Goal: Information Seeking & Learning: Learn about a topic

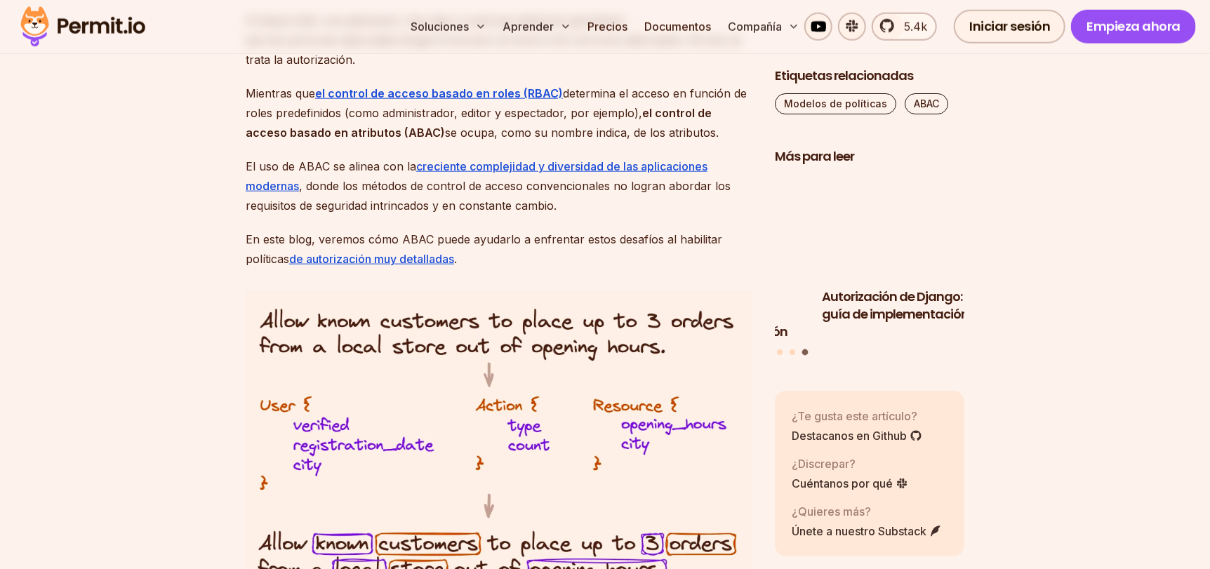
scroll to position [982, 0]
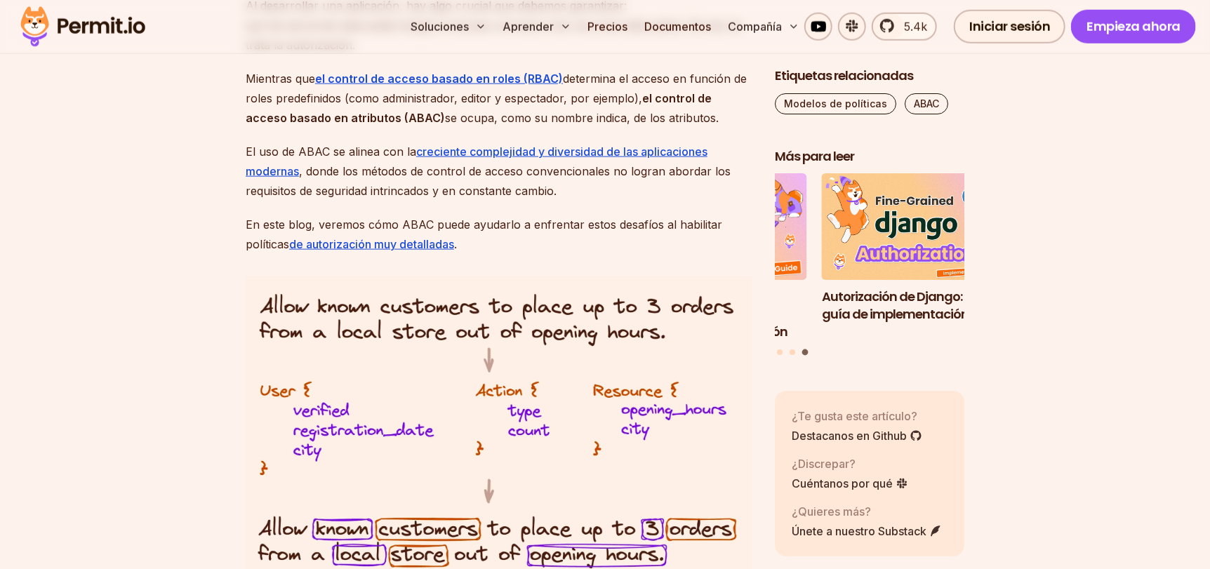
drag, startPoint x: 343, startPoint y: 192, endPoint x: 624, endPoint y: 206, distance: 281.1
click at [625, 201] on p "El uso de ABAC se alinea con la creciente complejidad y diversidad de las aplic…" at bounding box center [499, 171] width 507 height 59
click at [593, 201] on p "El uso de ABAC se alinea con la creciente complejidad y diversidad de las aplic…" at bounding box center [499, 171] width 507 height 59
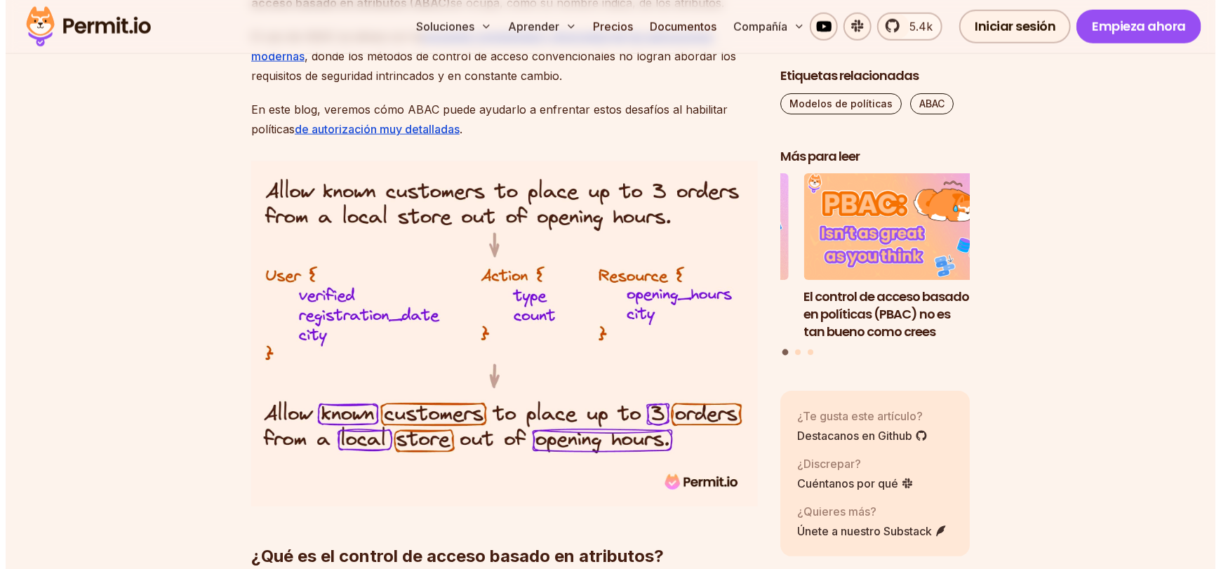
scroll to position [1123, 0]
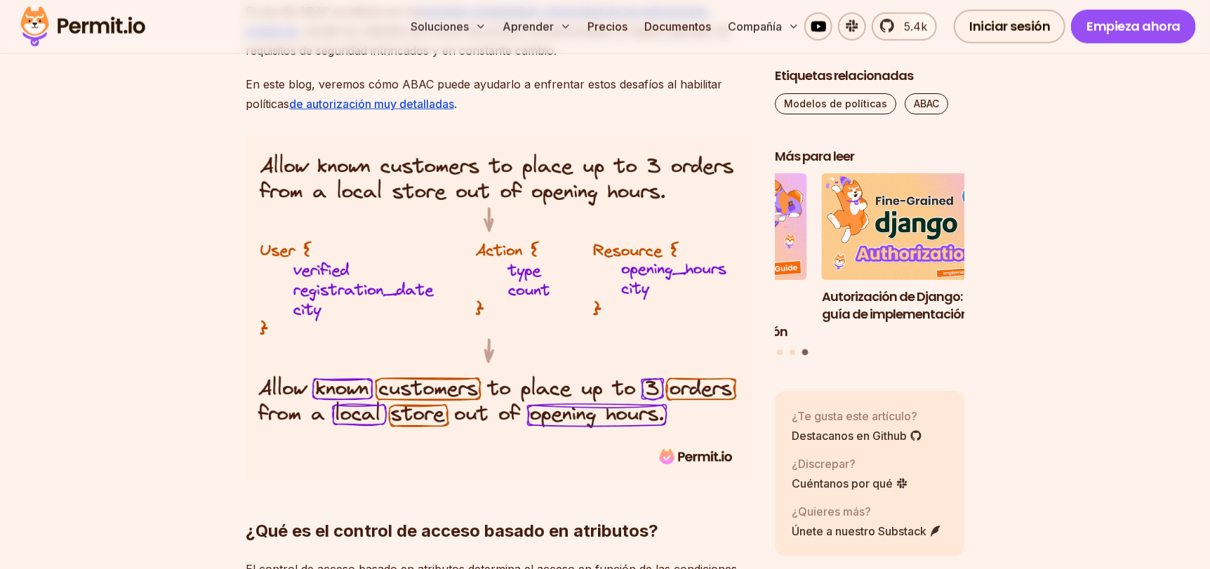
drag, startPoint x: 512, startPoint y: 298, endPoint x: 496, endPoint y: 309, distance: 19.1
click at [496, 309] on img at bounding box center [499, 308] width 507 height 345
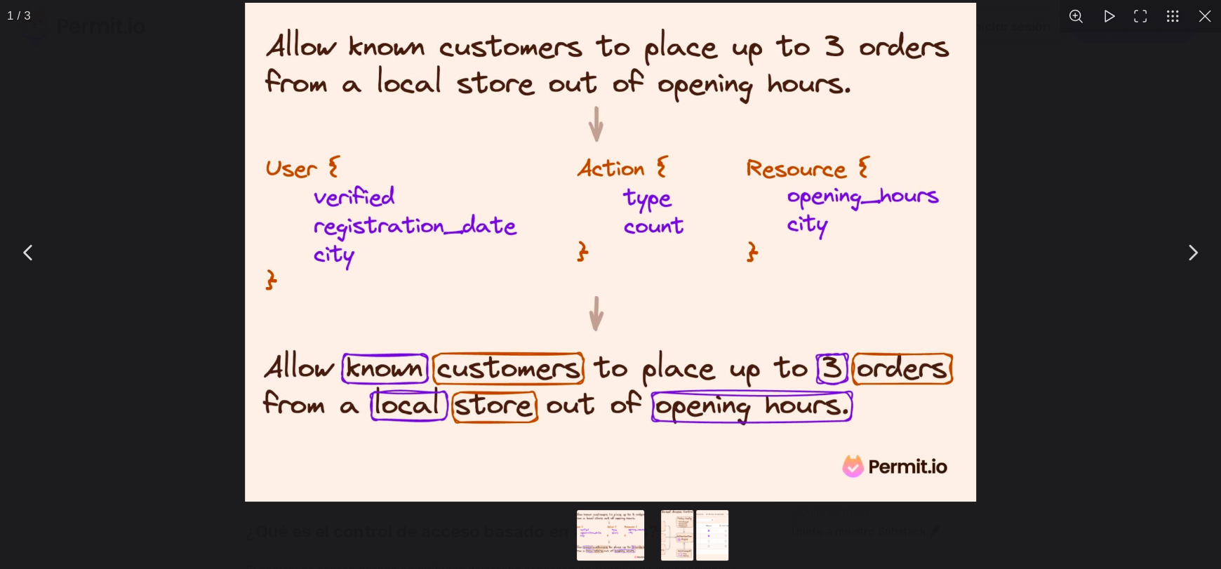
click at [164, 406] on div "Puede cerrar este contenido modal con la tecla ESC" at bounding box center [610, 252] width 1221 height 505
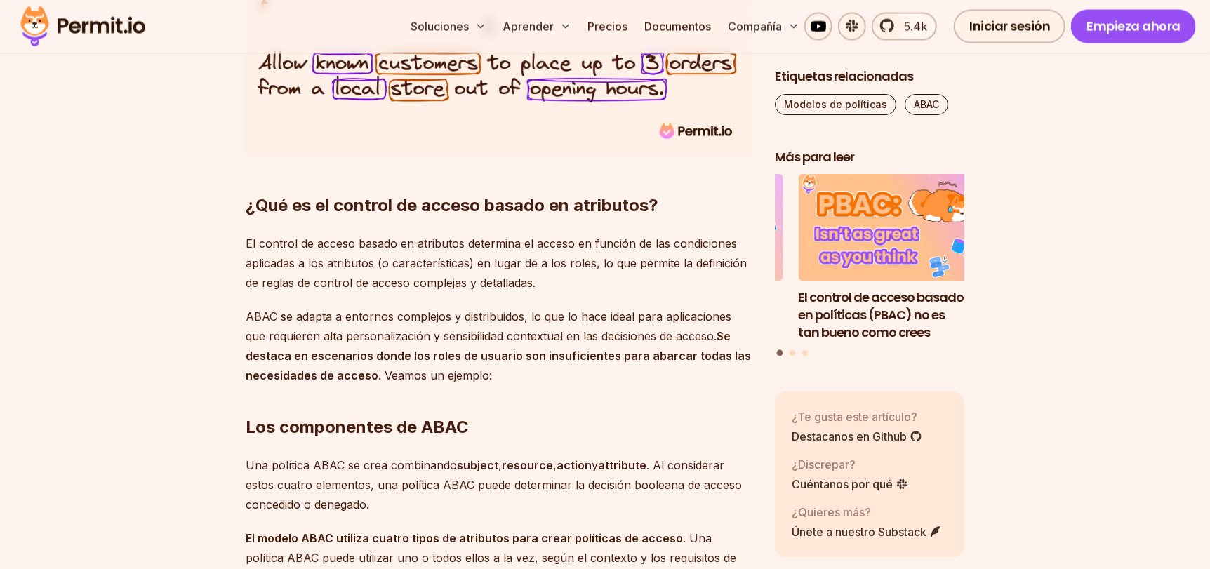
scroll to position [1474, 0]
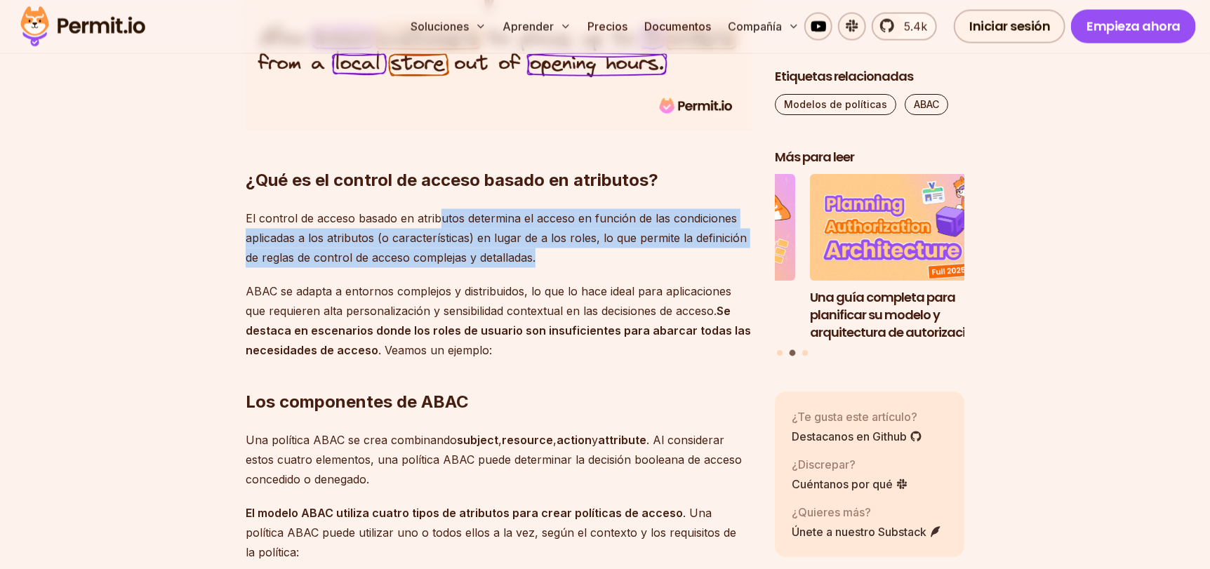
drag, startPoint x: 473, startPoint y: 248, endPoint x: 685, endPoint y: 267, distance: 212.8
click at [716, 268] on p "El control de acceso basado en atributos determina el acceso en función de las …" at bounding box center [499, 238] width 507 height 59
click at [553, 268] on p "El control de acceso basado en atributos determina el acceso en función de las …" at bounding box center [499, 238] width 507 height 59
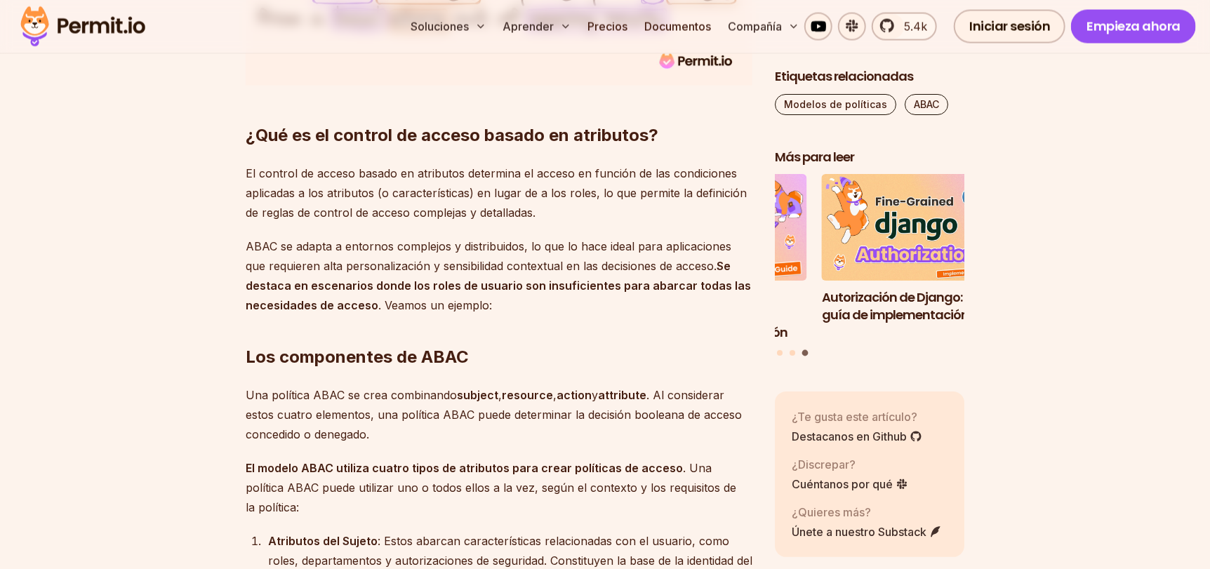
scroll to position [1543, 0]
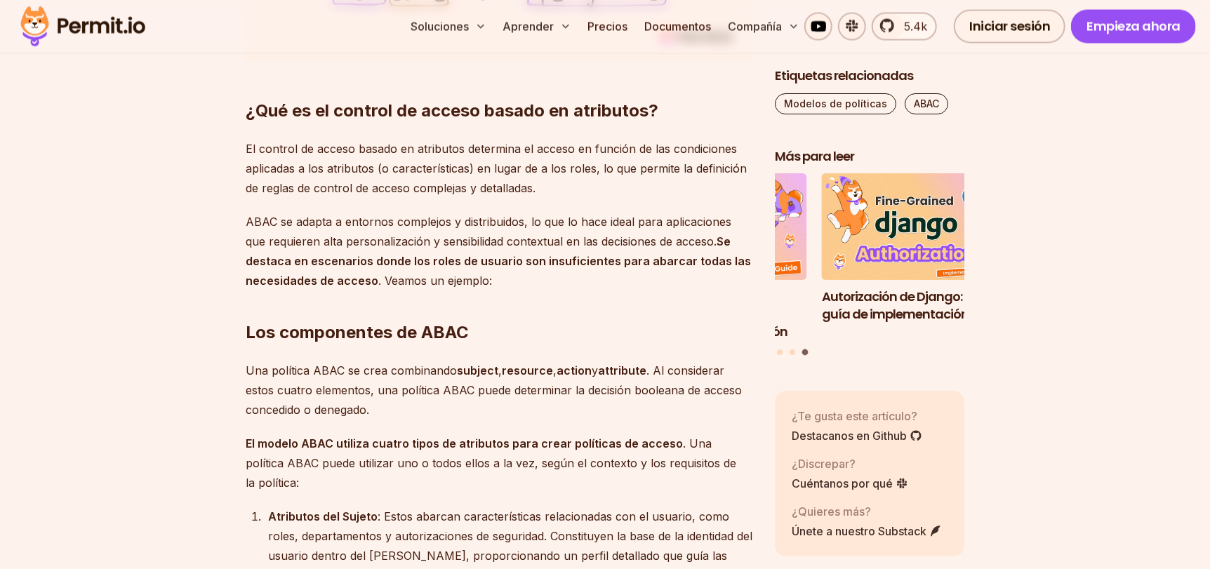
drag, startPoint x: 283, startPoint y: 242, endPoint x: 436, endPoint y: 240, distance: 153.0
click at [436, 240] on font "ABAC se adapta a entornos complejos y distribuidos, lo que lo hace ideal para a…" at bounding box center [489, 232] width 486 height 34
drag, startPoint x: 527, startPoint y: 240, endPoint x: 602, endPoint y: 239, distance: 75.1
click at [602, 239] on font "ABAC se adapta a entornos complejos y distribuidos, lo que lo hace ideal para a…" at bounding box center [489, 232] width 486 height 34
drag, startPoint x: 569, startPoint y: 248, endPoint x: 561, endPoint y: 248, distance: 8.4
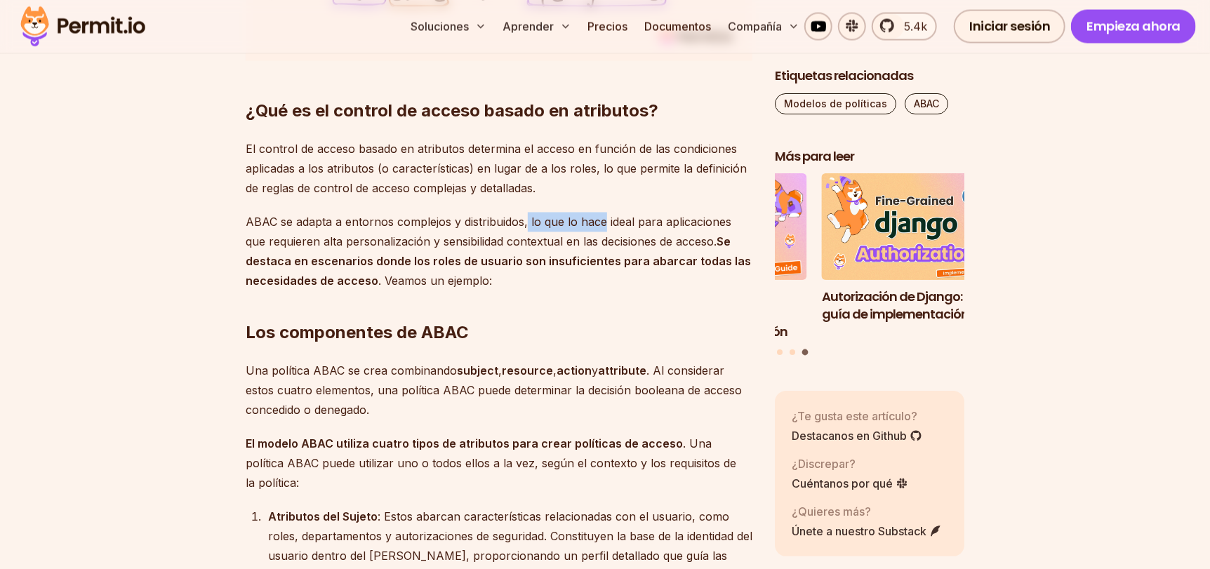
click at [568, 248] on p "ABAC se adapta a entornos complejos y distribuidos, lo que lo hace ideal para a…" at bounding box center [499, 252] width 507 height 79
drag, startPoint x: 528, startPoint y: 242, endPoint x: 296, endPoint y: 262, distance: 233.2
click at [296, 249] on font "ABAC se adapta a entornos complejos y distribuidos, lo que lo hace ideal para a…" at bounding box center [489, 232] width 486 height 34
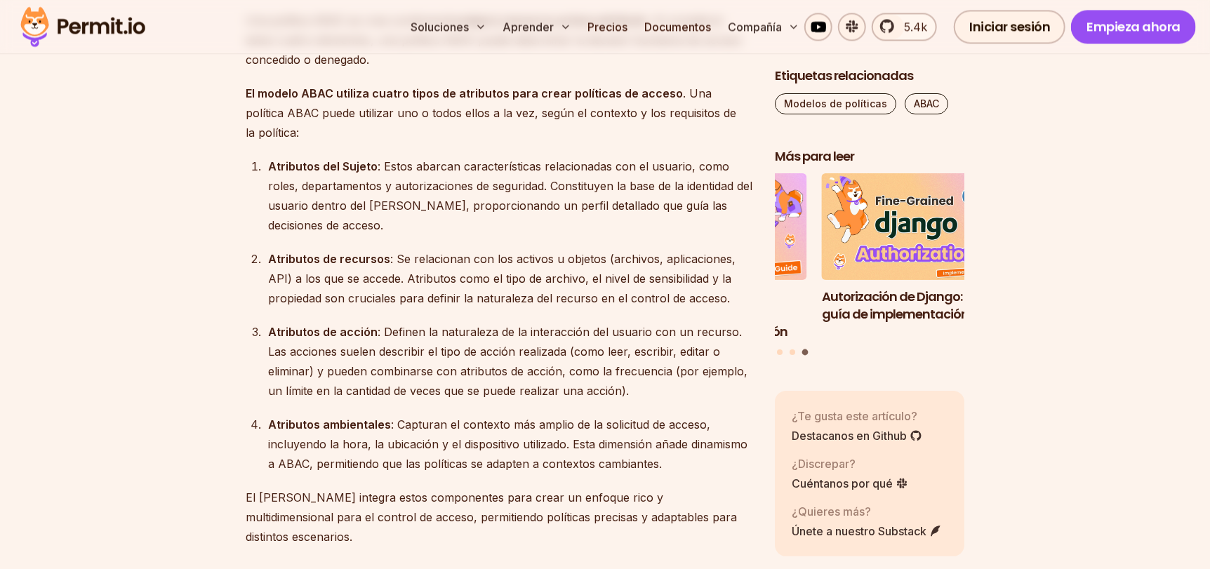
scroll to position [1825, 0]
